Goal: Information Seeking & Learning: Learn about a topic

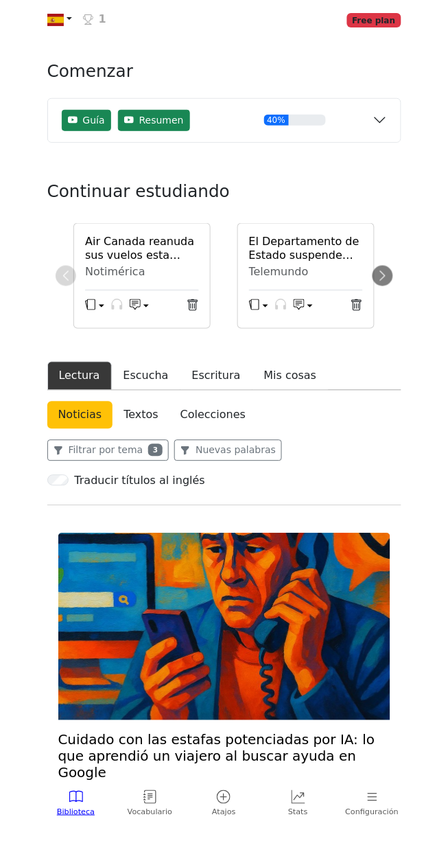
click at [319, 645] on img at bounding box center [224, 627] width 332 height 187
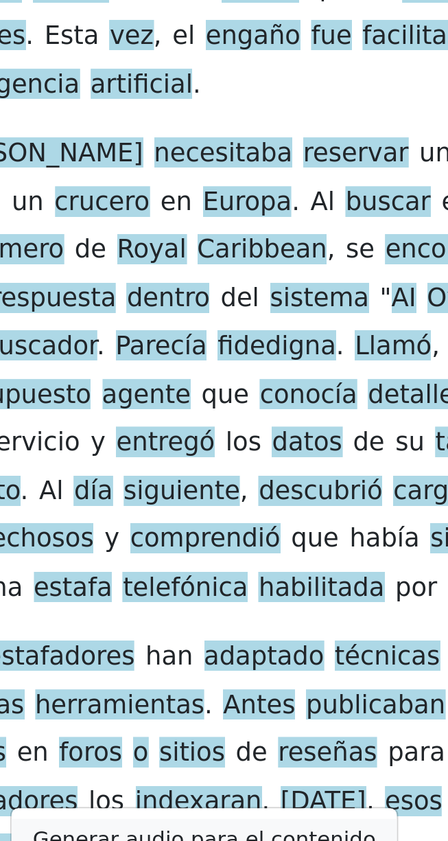
click at [233, 821] on link "Generar audio para el contenido" at bounding box center [192, 832] width 201 height 22
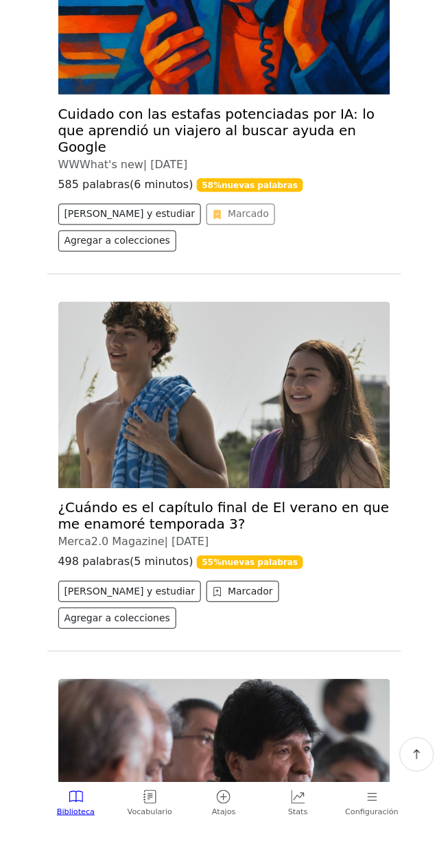
scroll to position [635, 0]
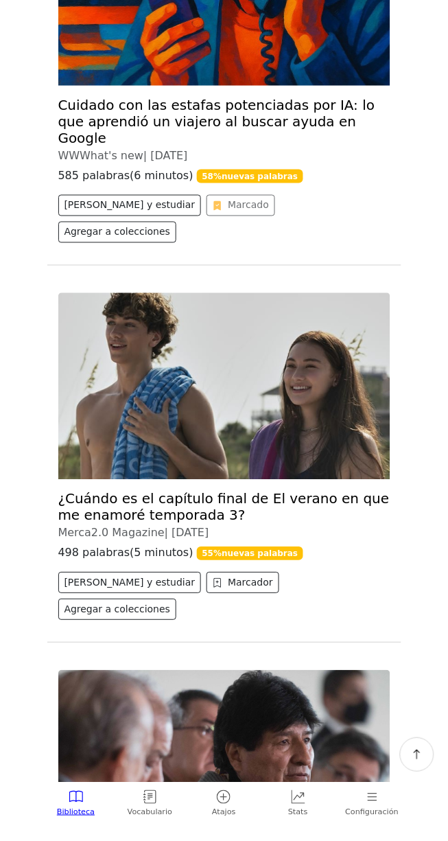
click at [227, 491] on link "¿Cuándo es el capítulo final de El verano en que me enamoré temporada 3?" at bounding box center [224, 507] width 332 height 33
